Goal: Task Accomplishment & Management: Complete application form

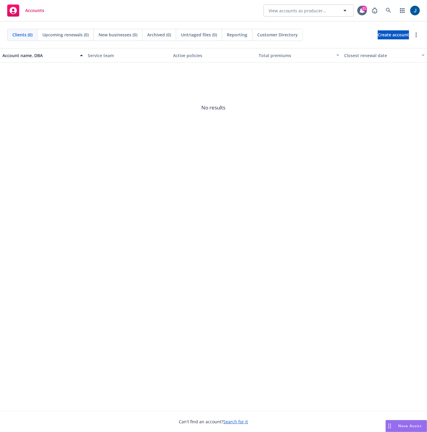
click at [15, 14] on rect at bounding box center [13, 11] width 12 height 12
click at [24, 5] on div "Accounts" at bounding box center [25, 11] width 37 height 12
click at [405, 13] on link "button" at bounding box center [402, 11] width 12 height 12
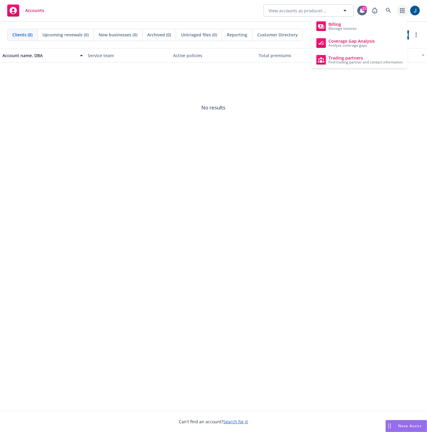
click at [405, 13] on link "button" at bounding box center [402, 11] width 12 height 12
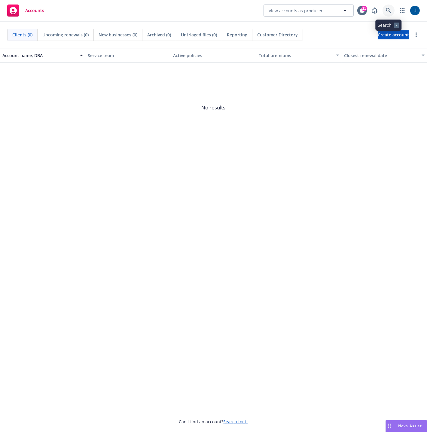
click at [389, 10] on icon at bounding box center [388, 10] width 5 height 5
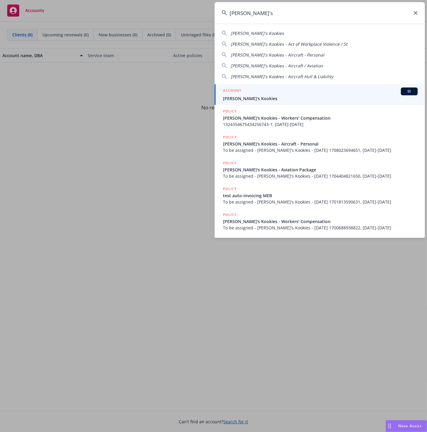
type input "[PERSON_NAME]'s"
click at [257, 94] on div "ACCOUNT BI" at bounding box center [320, 91] width 195 height 8
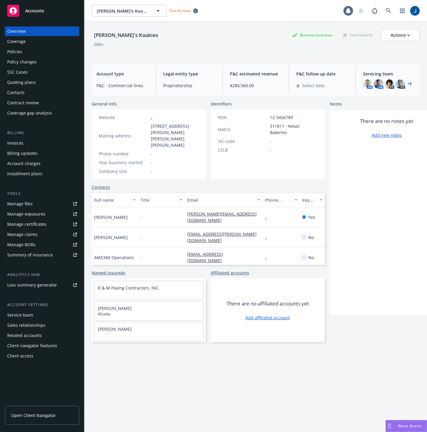
click at [33, 54] on div "Policies" at bounding box center [42, 52] width 70 height 10
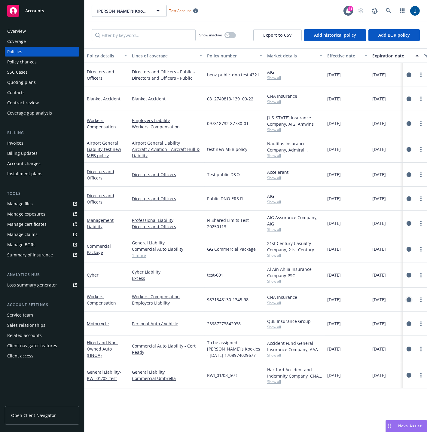
click at [410, 299] on icon "circleInformation" at bounding box center [409, 299] width 5 height 5
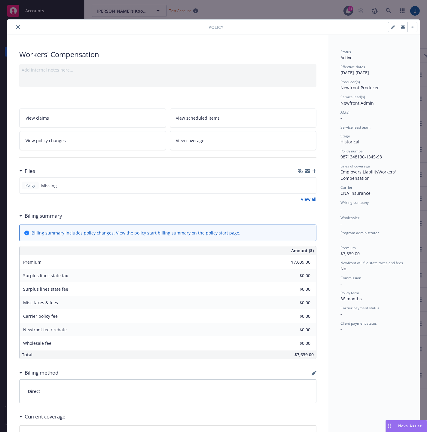
click at [185, 144] on link "View coverage" at bounding box center [243, 140] width 147 height 19
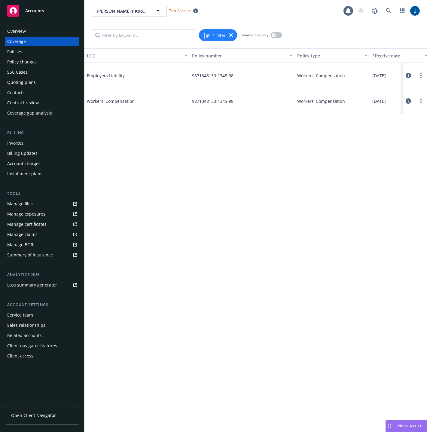
click at [408, 100] on icon at bounding box center [408, 100] width 5 height 5
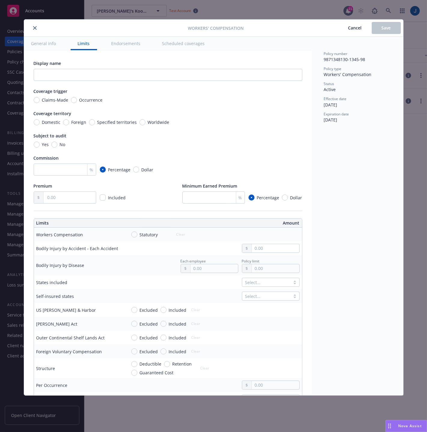
click at [134, 44] on button "Endorsements" at bounding box center [126, 44] width 44 height 14
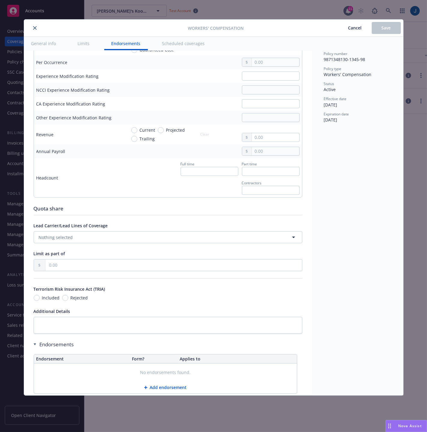
scroll to position [331, 0]
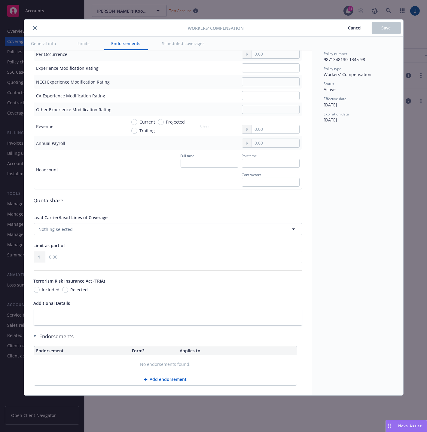
click at [36, 32] on div "Workers' Compensation Cancel Save" at bounding box center [213, 28] width 379 height 17
click at [37, 26] on button "close" at bounding box center [34, 27] width 7 height 7
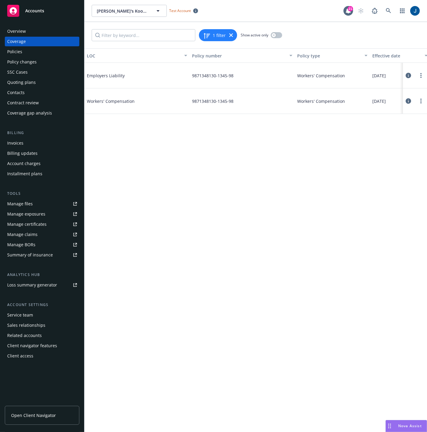
click at [28, 109] on div "Coverage gap analysis" at bounding box center [29, 113] width 45 height 10
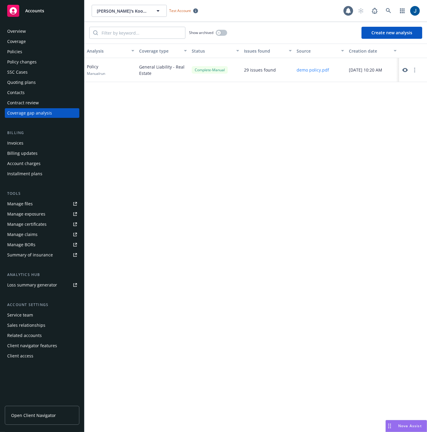
click at [14, 33] on div "Overview" at bounding box center [16, 31] width 19 height 10
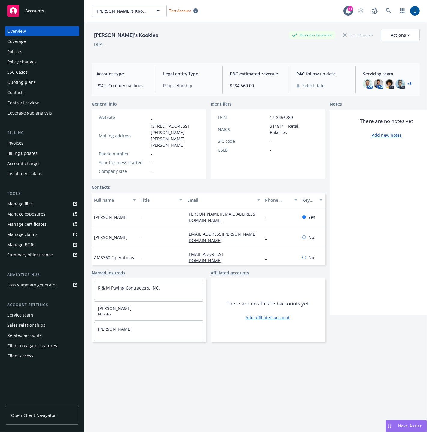
click at [17, 51] on div "Policies" at bounding box center [14, 52] width 15 height 10
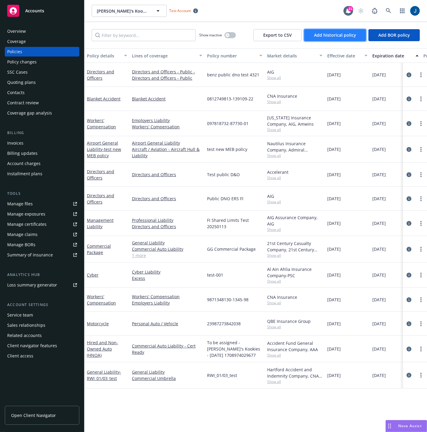
click at [323, 37] on span "Add historical policy" at bounding box center [335, 35] width 42 height 6
select select "other"
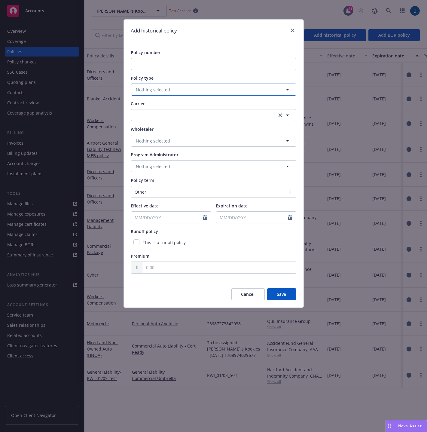
click at [195, 90] on button "Nothing selected" at bounding box center [213, 90] width 165 height 12
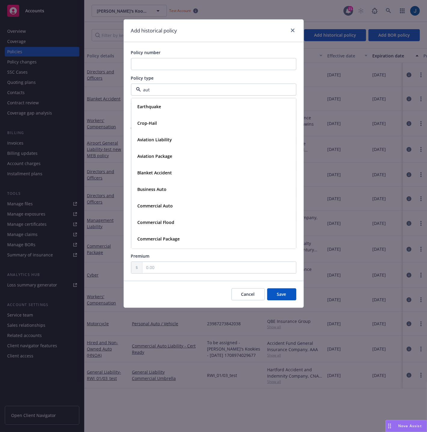
type input "auto"
click at [167, 123] on strong "Commercial Auto" at bounding box center [155, 123] width 35 height 6
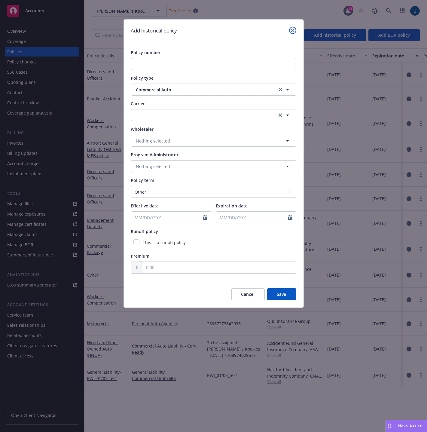
click at [294, 31] on icon "close" at bounding box center [293, 31] width 4 height 4
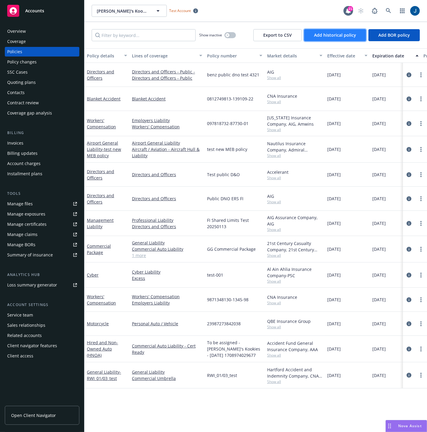
click at [344, 37] on span "Add historical policy" at bounding box center [335, 35] width 42 height 6
select select "other"
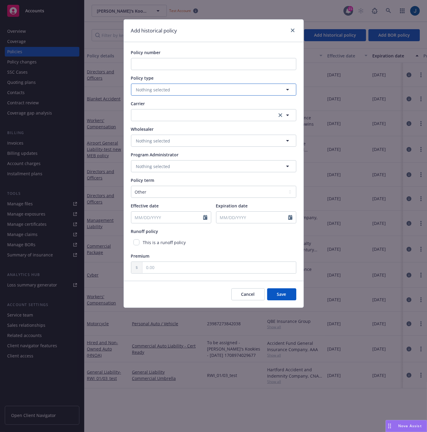
click at [159, 87] on span "Nothing selected" at bounding box center [153, 90] width 34 height 6
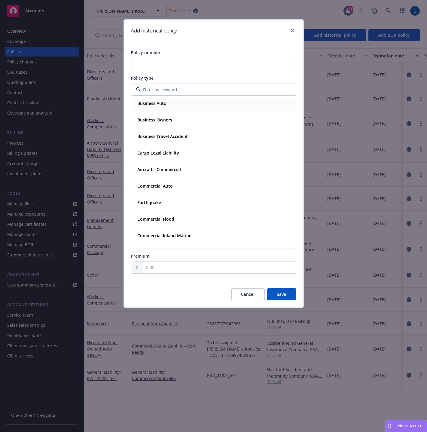
scroll to position [241, 0]
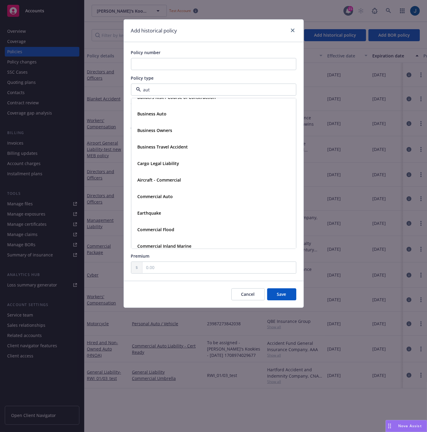
type input "auto"
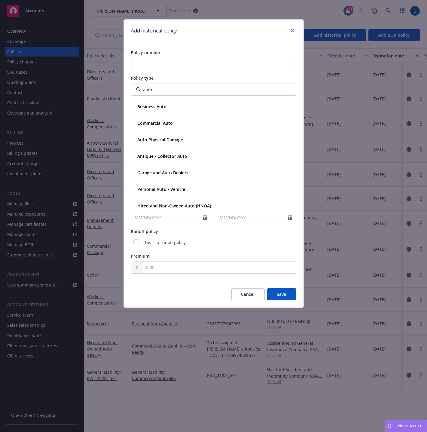
scroll to position [0, 0]
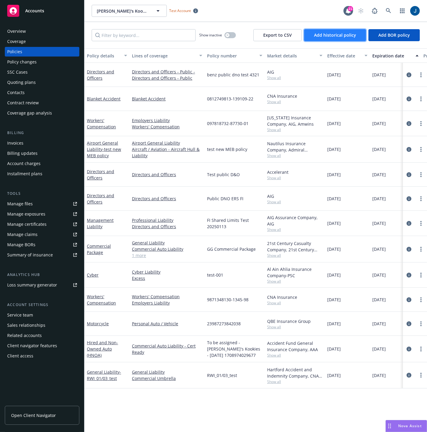
click at [342, 38] on span "Add historical policy" at bounding box center [335, 35] width 42 height 6
select select "other"
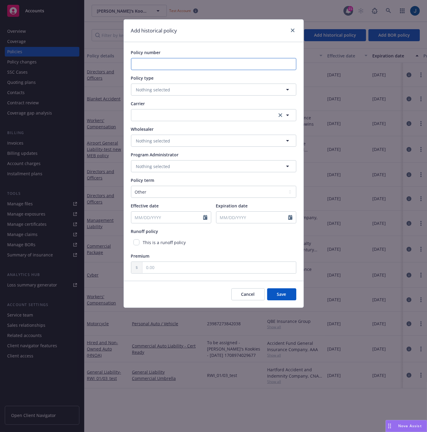
click at [173, 65] on input "Policy number" at bounding box center [213, 64] width 165 height 12
click at [161, 91] on span "Nothing selected" at bounding box center [153, 90] width 34 height 6
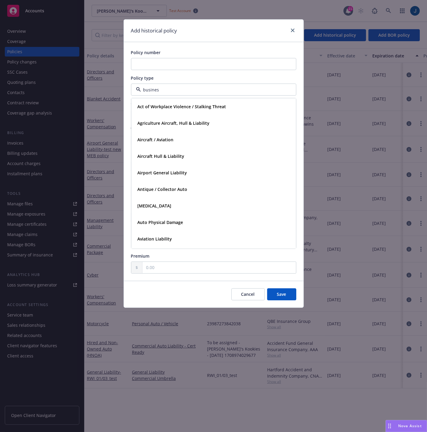
type input "business"
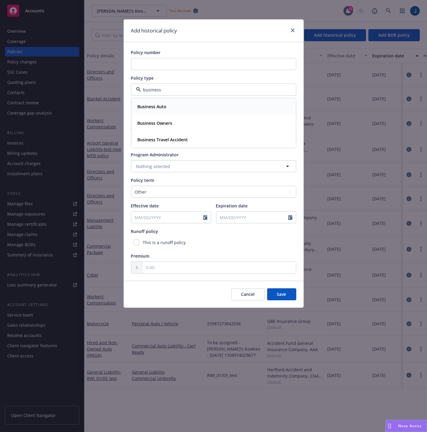
click at [200, 110] on div "Business Auto" at bounding box center [213, 106] width 157 height 9
click at [286, 297] on button "Save" at bounding box center [281, 294] width 29 height 12
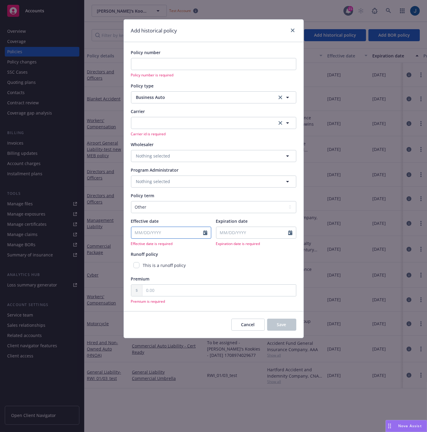
click at [179, 230] on input "Effective date" at bounding box center [167, 232] width 72 height 11
select select "8"
click at [188, 286] on span "15" at bounding box center [187, 286] width 8 height 8
type input "[DATE]"
click at [257, 232] on input "Expiration date" at bounding box center [252, 232] width 72 height 11
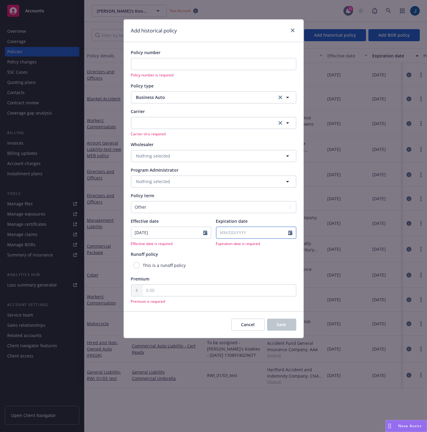
select select "8"
click at [293, 272] on div "Policy number Policy number is required Policy type Business Auto Carrier Carri…" at bounding box center [213, 176] width 165 height 255
click at [289, 232] on icon "Calendar" at bounding box center [290, 232] width 4 height 5
select select "8"
click at [262, 243] on input "2025" at bounding box center [268, 246] width 20 height 6
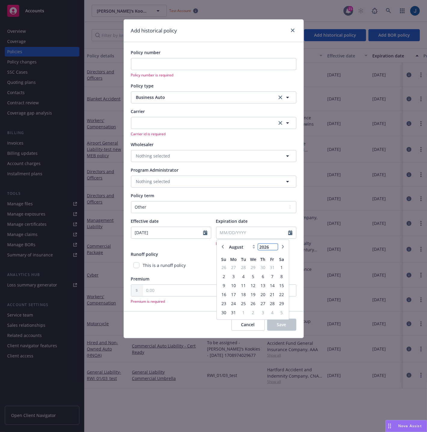
type input "2026"
click at [275, 244] on input "2026" at bounding box center [268, 246] width 20 height 6
click at [275, 284] on span "14" at bounding box center [272, 286] width 8 height 8
type input "[DATE]"
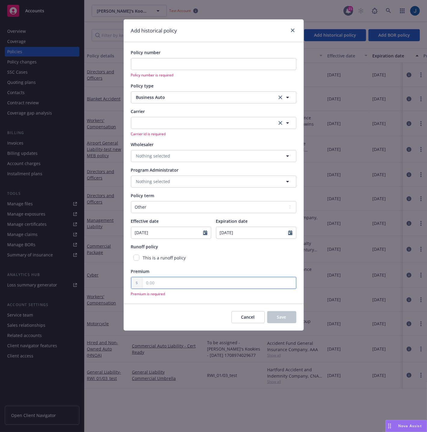
click at [220, 285] on input "text" at bounding box center [219, 282] width 154 height 11
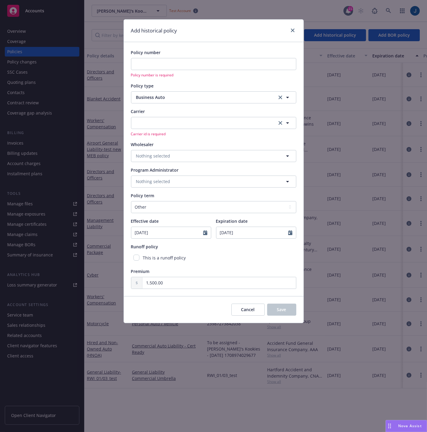
click at [274, 294] on div "Policy number Policy number is required Policy type Business Auto Carrier Carri…" at bounding box center [214, 169] width 180 height 254
click at [187, 312] on div "Cancel Save" at bounding box center [214, 309] width 180 height 27
click at [175, 282] on input "1,500.00" at bounding box center [219, 282] width 154 height 11
type input "1,500.00"
click at [164, 305] on div "Cancel Save" at bounding box center [214, 309] width 180 height 27
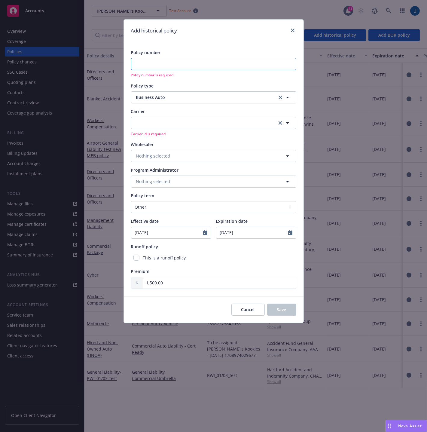
click at [160, 61] on input "Policy number" at bounding box center [213, 64] width 165 height 12
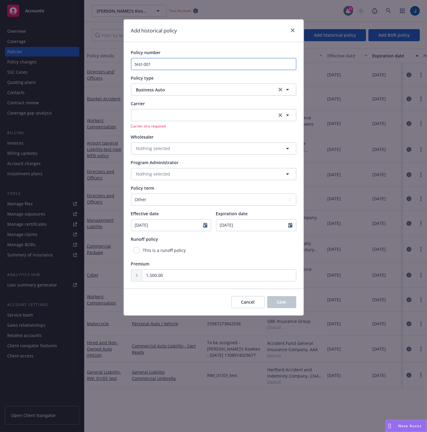
type input "test-001"
click at [187, 120] on button "button" at bounding box center [213, 115] width 165 height 12
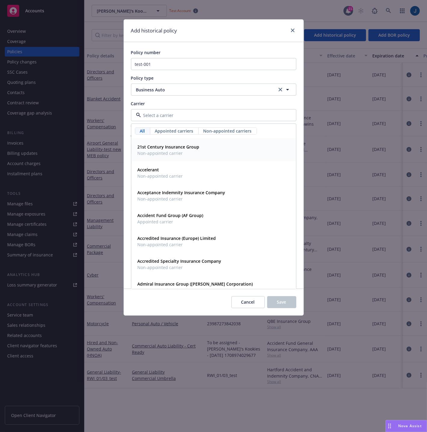
click at [182, 148] on strong "21st Century Insurance Group" at bounding box center [169, 147] width 62 height 6
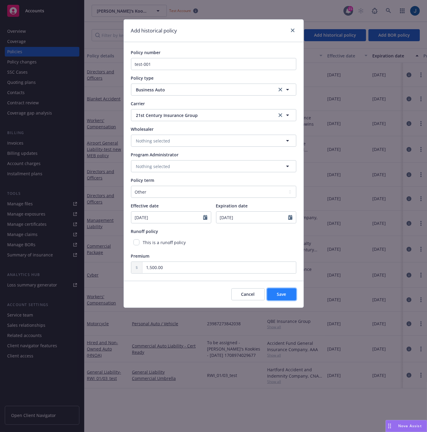
click at [288, 291] on button "Save" at bounding box center [281, 294] width 29 height 12
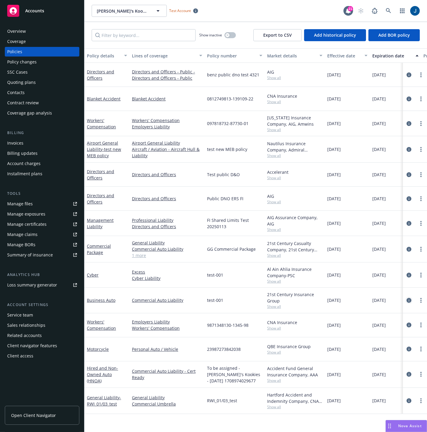
click at [410, 298] on icon "circleInformation" at bounding box center [409, 300] width 5 height 5
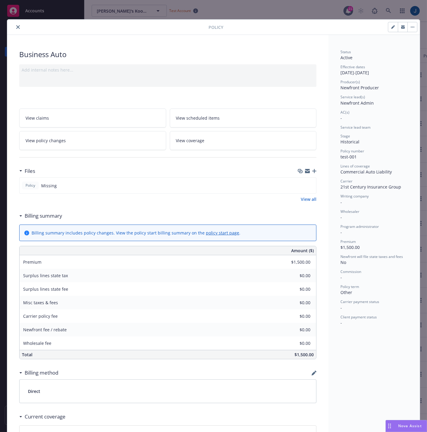
click at [221, 144] on link "View coverage" at bounding box center [243, 140] width 147 height 19
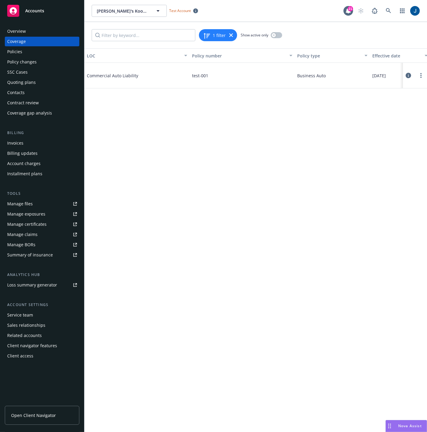
click at [410, 77] on icon at bounding box center [408, 75] width 5 height 5
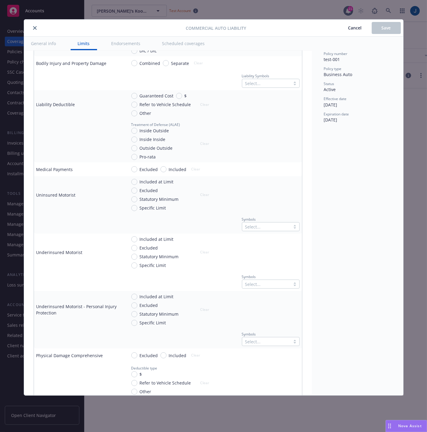
scroll to position [67, 0]
